Goal: Check status: Check status

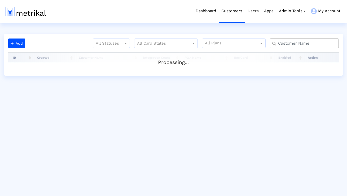
click at [293, 43] on input "text" at bounding box center [306, 44] width 62 height 6
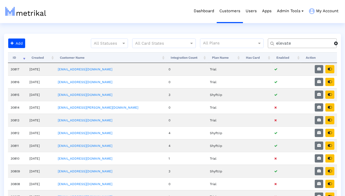
type input "elevate"
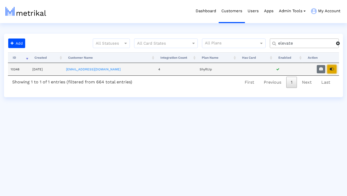
click at [332, 68] on icon "button" at bounding box center [332, 69] width 4 height 4
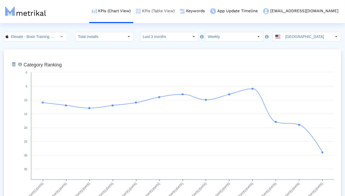
click at [178, 10] on link "KPIs (Table View)" at bounding box center [155, 11] width 44 height 22
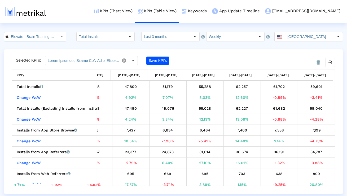
click at [61, 37] on icon "Select" at bounding box center [62, 36] width 2 height 4
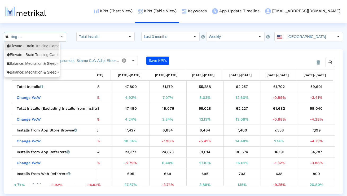
click at [46, 54] on div "Elevate - Brain Training Games <com.wonder>" at bounding box center [32, 54] width 50 height 5
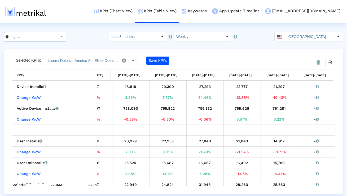
click at [58, 38] on div "Select" at bounding box center [62, 36] width 8 height 8
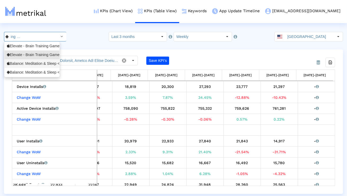
click at [47, 64] on div "Balance: Meditation & Sleep <1361356590>" at bounding box center [32, 63] width 50 height 5
